Goal: Information Seeking & Learning: Learn about a topic

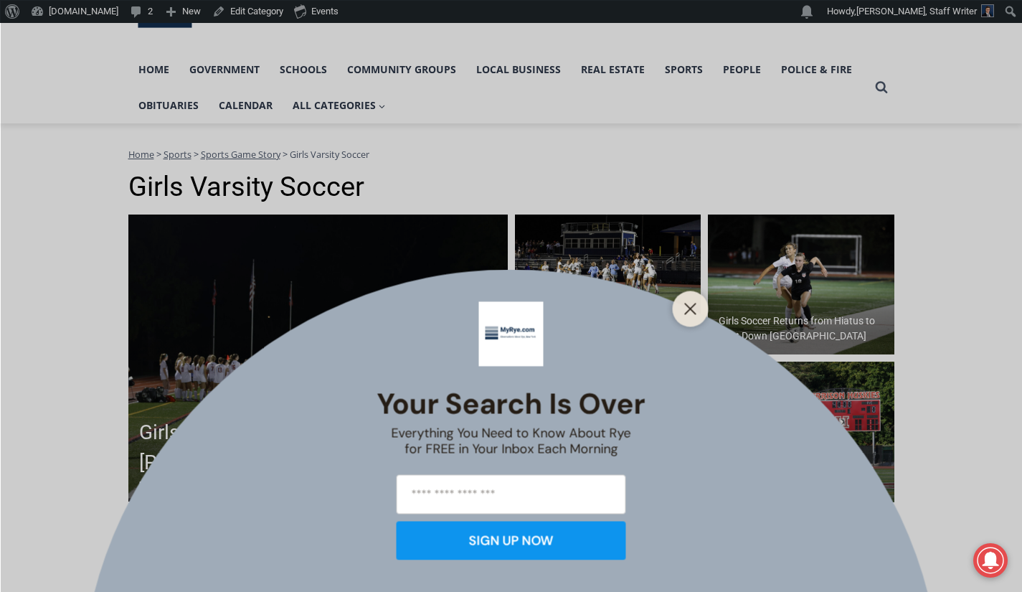
scroll to position [159, 0]
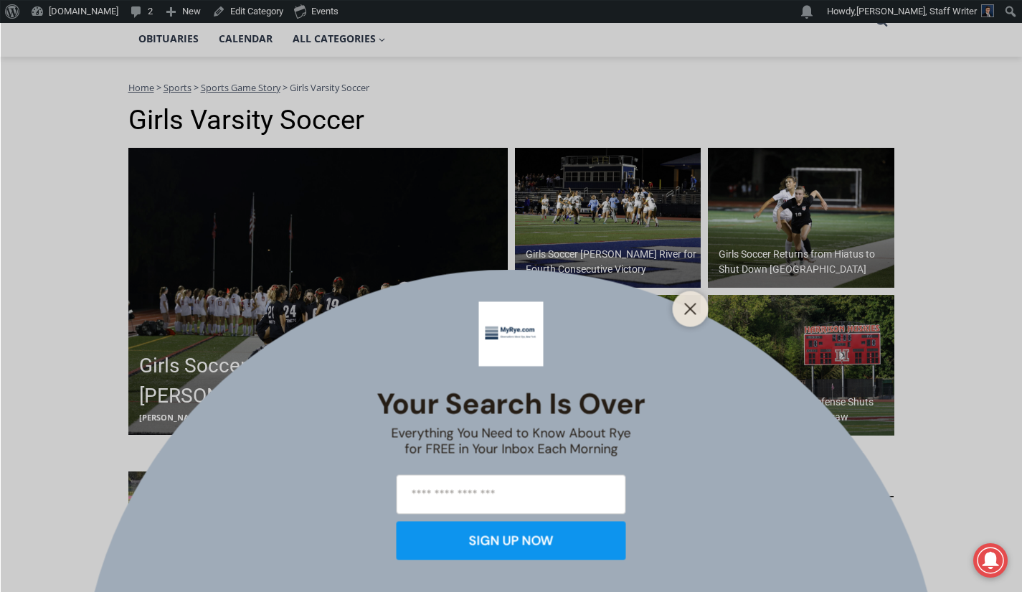
click at [698, 306] on button "Close" at bounding box center [691, 308] width 20 height 20
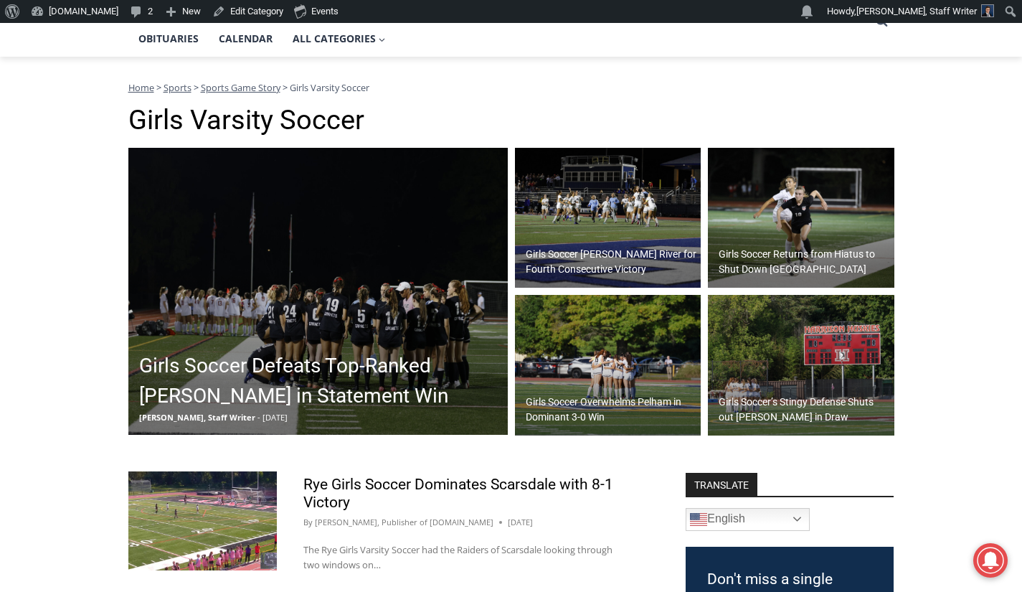
click at [388, 369] on h2 "Girls Soccer Defeats Top-Ranked [PERSON_NAME] in Statement Win" at bounding box center [321, 381] width 365 height 60
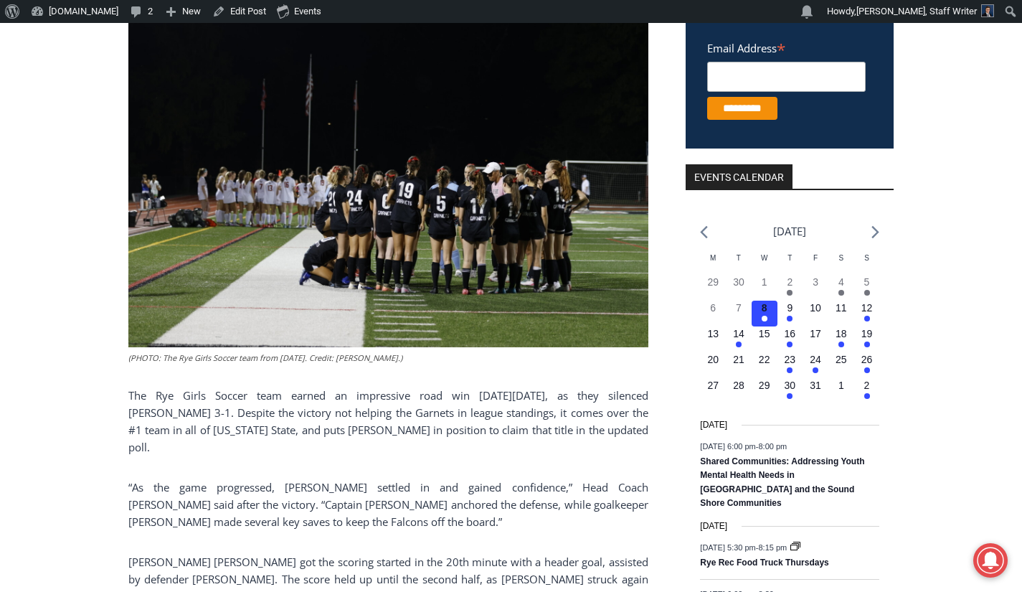
scroll to position [413, 0]
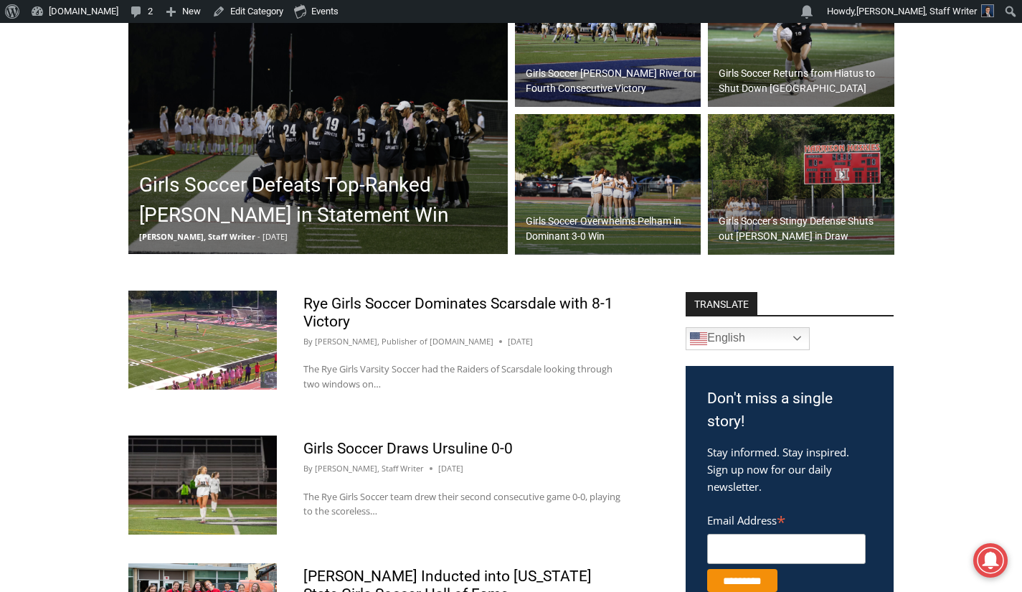
scroll to position [339, 0]
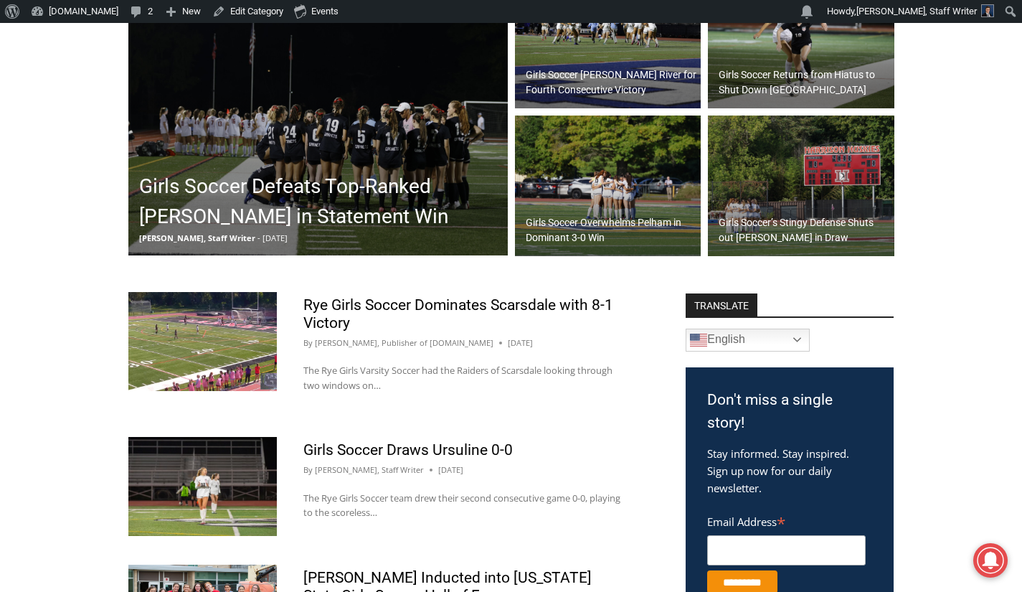
click at [820, 227] on h2 "Girls Soccer’s Stingy Defense Shuts out Harrison in Draw" at bounding box center [805, 230] width 172 height 30
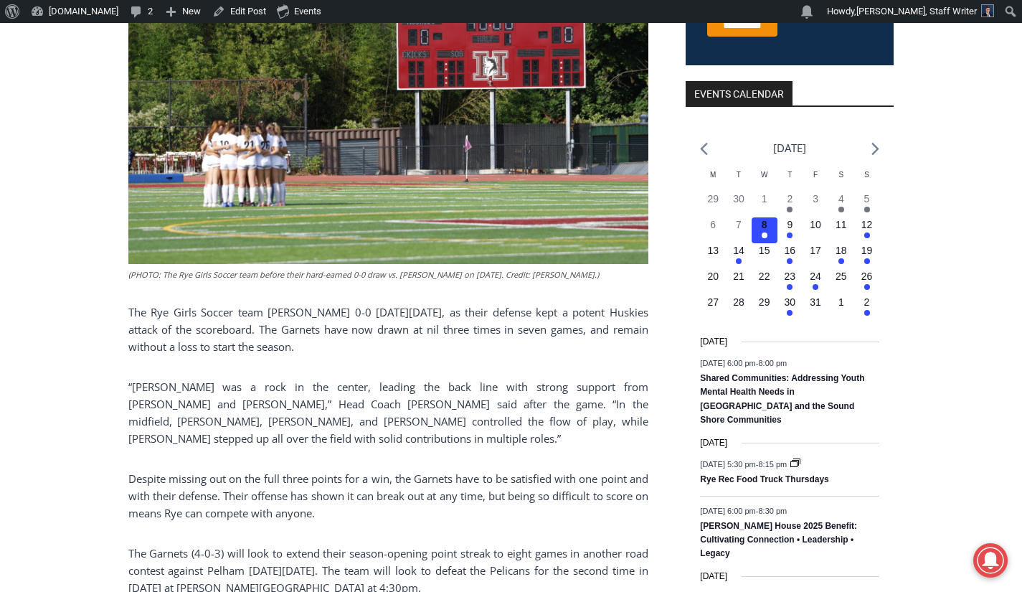
scroll to position [494, 0]
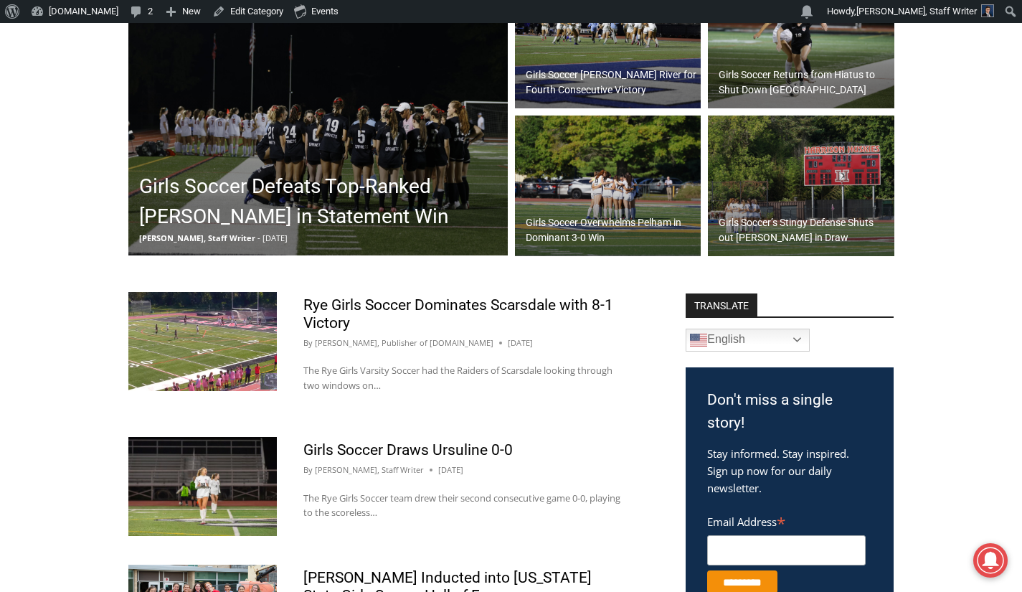
click at [800, 227] on h2 "Girls Soccer’s Stingy Defense Shuts out [PERSON_NAME] in Draw" at bounding box center [805, 230] width 172 height 30
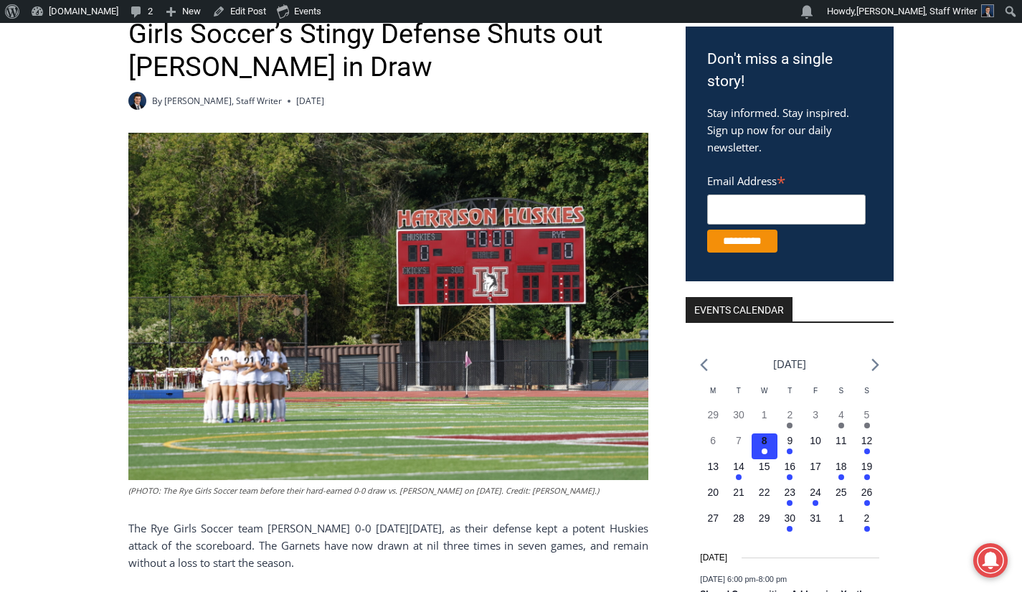
scroll to position [305, 0]
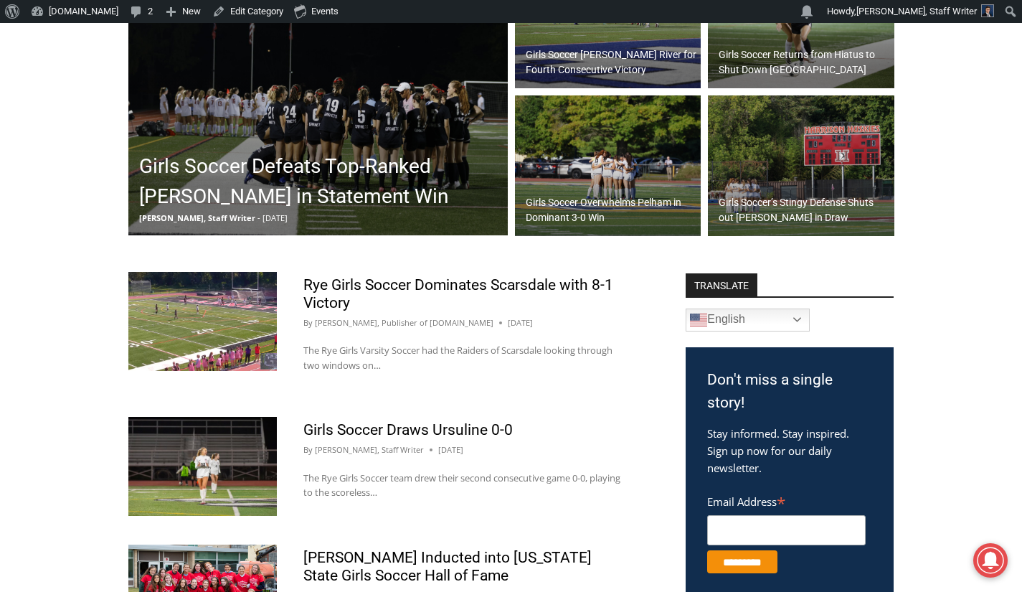
scroll to position [356, 0]
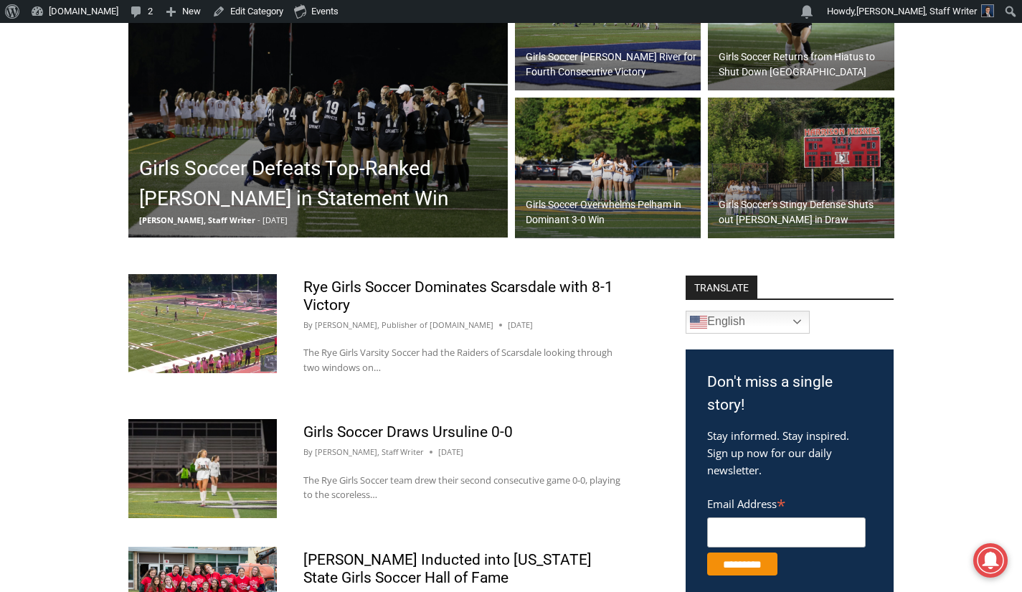
click at [617, 72] on h2 "Girls Soccer [PERSON_NAME] River for Fourth Consecutive Victory" at bounding box center [612, 64] width 172 height 30
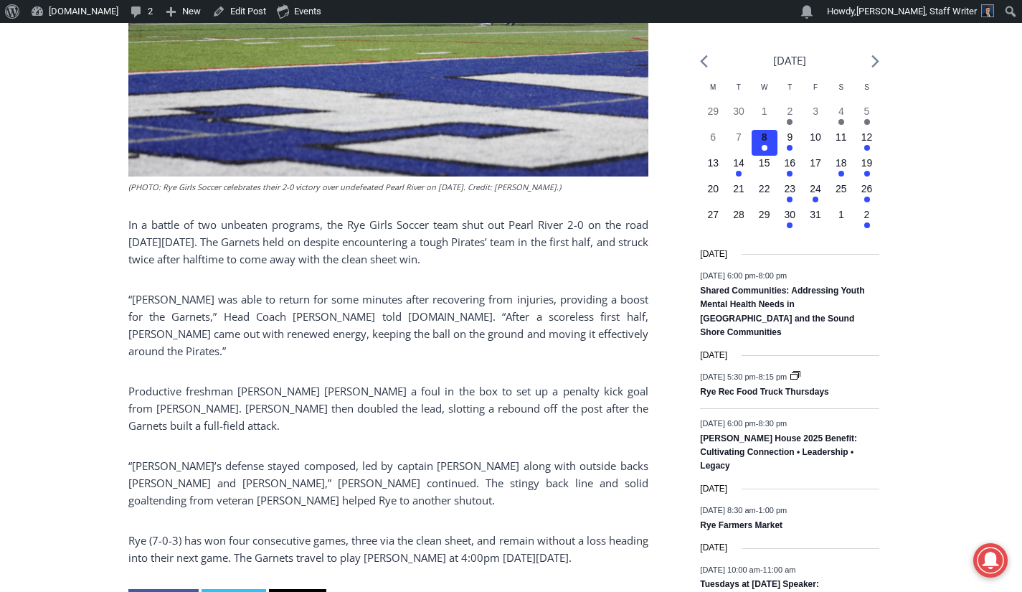
scroll to position [616, 0]
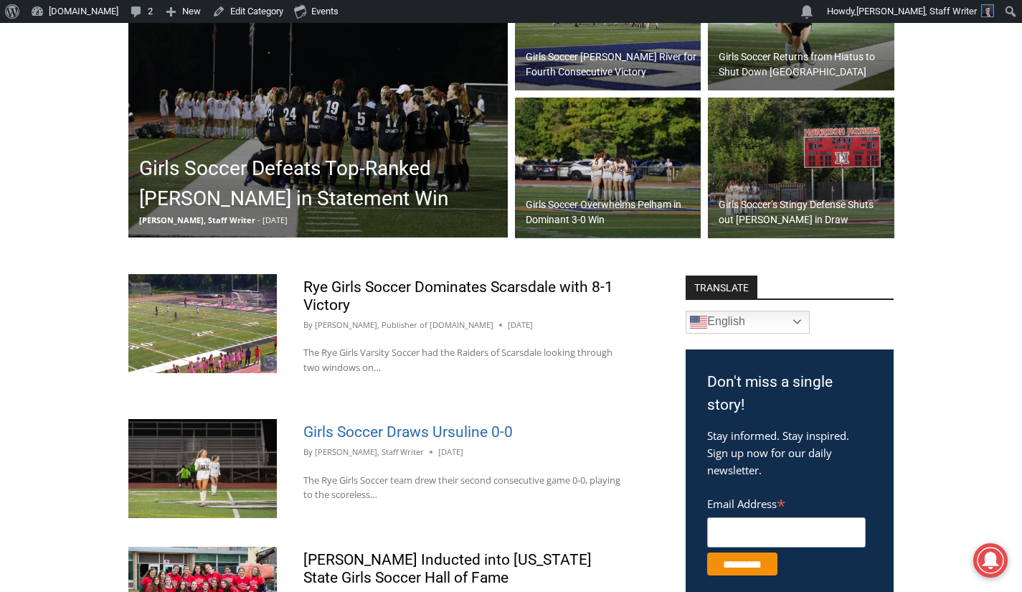
click at [361, 437] on link "Girls Soccer Draws Ursuline 0-0" at bounding box center [407, 431] width 209 height 17
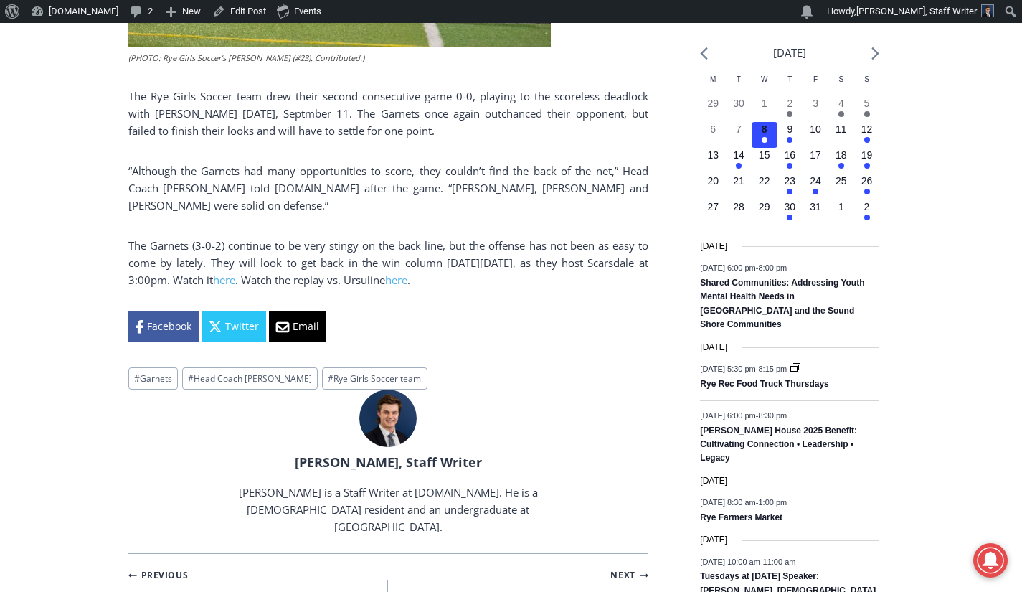
scroll to position [590, 0]
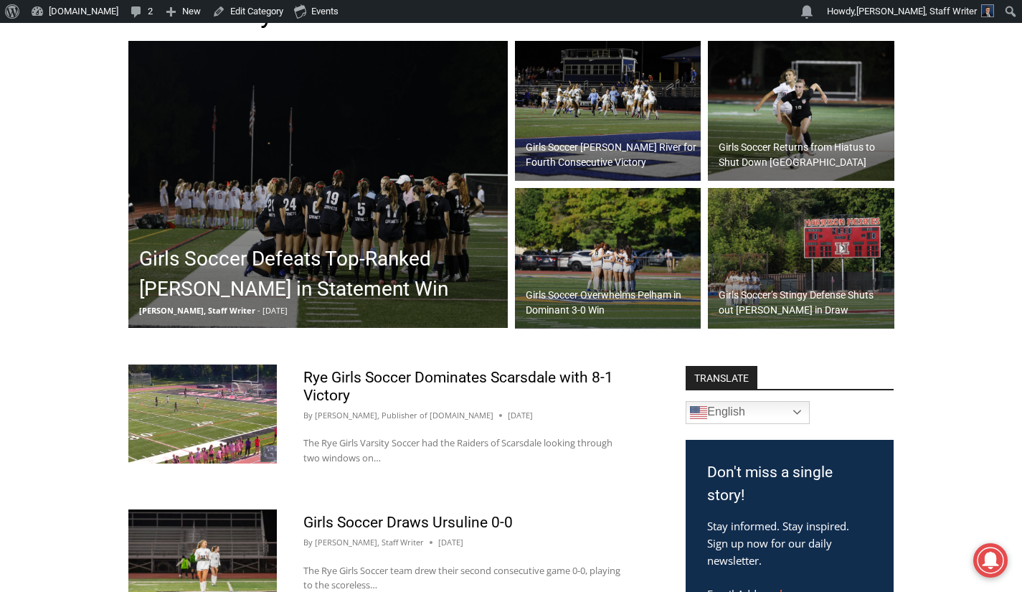
scroll to position [262, 0]
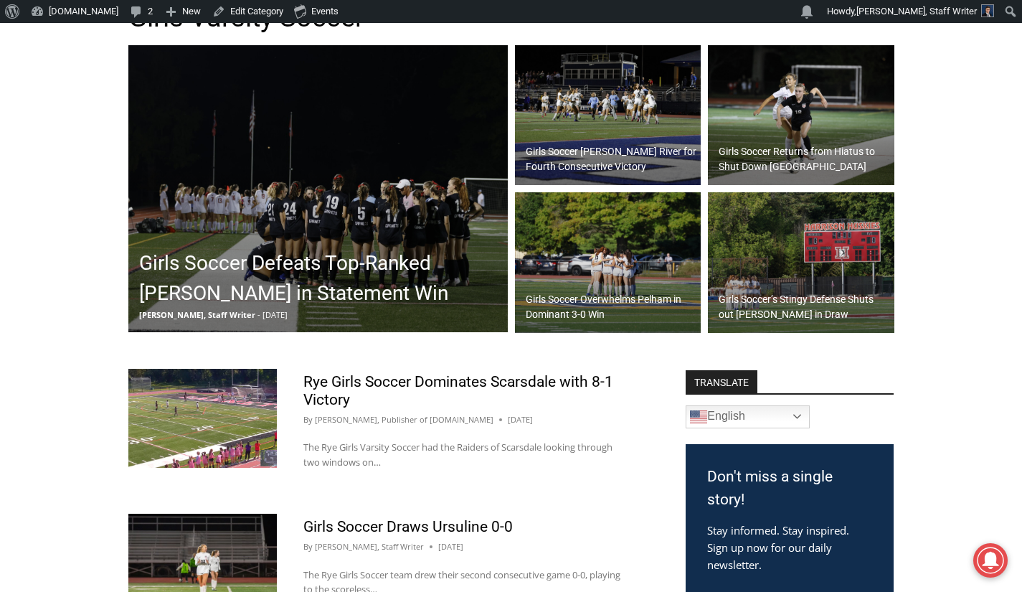
click at [815, 141] on img at bounding box center [801, 115] width 186 height 141
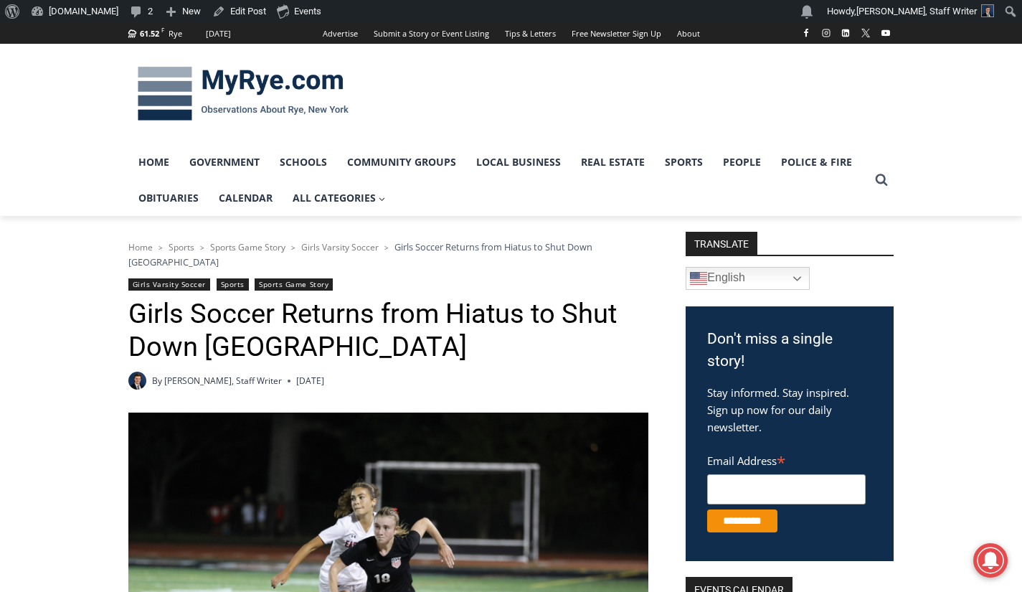
click at [247, 91] on img at bounding box center [243, 94] width 230 height 75
